Goal: Information Seeking & Learning: Learn about a topic

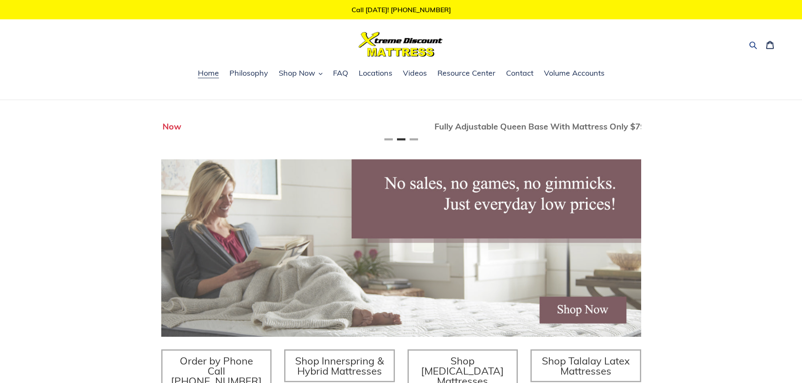
click at [751, 41] on icon "button" at bounding box center [753, 45] width 8 height 8
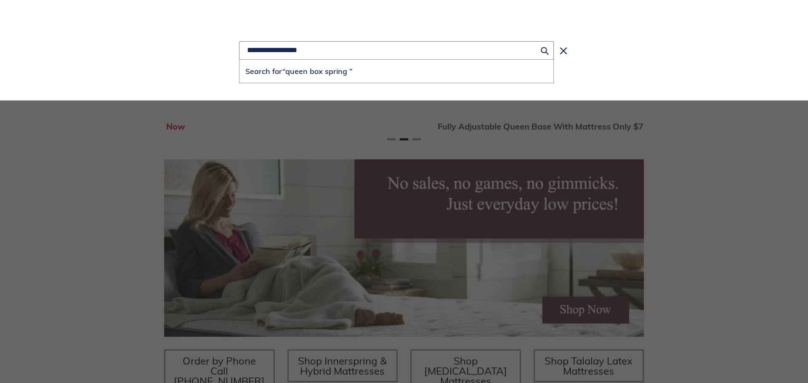
scroll to position [0, 480]
type input "**********"
click at [240, 60] on button "Search for “queen box spring ”" at bounding box center [397, 71] width 314 height 23
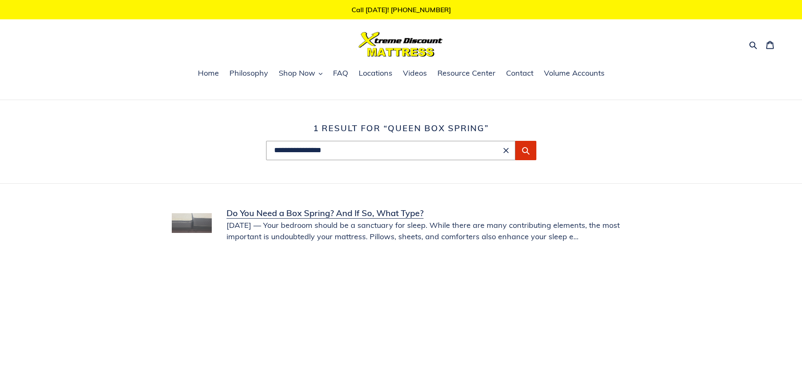
click at [313, 212] on link "Do You Need a Box Spring? And If So, What Type?" at bounding box center [401, 224] width 459 height 35
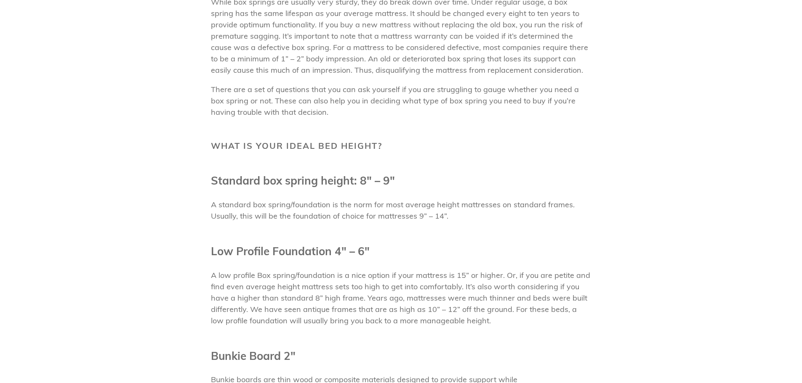
scroll to position [253, 0]
